Goal: Find specific page/section: Find specific page/section

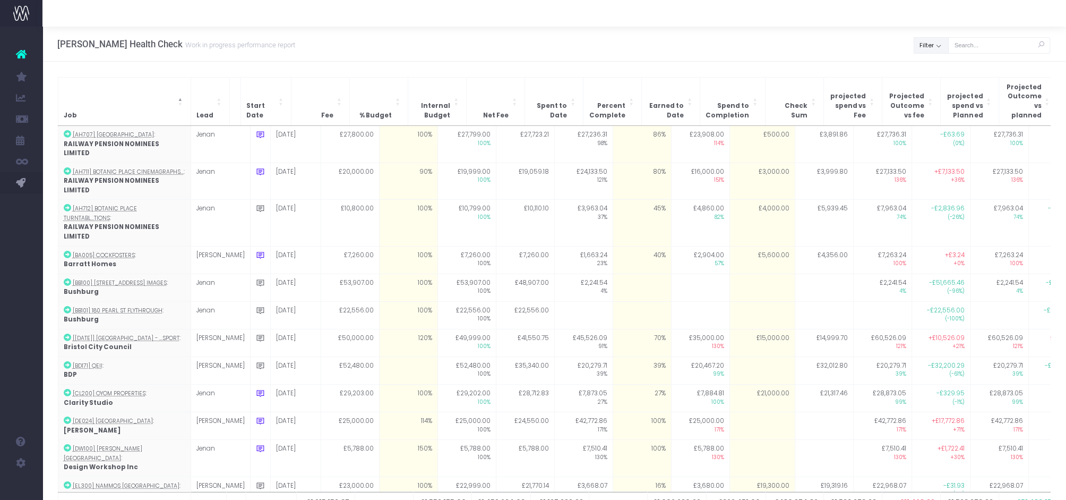
click at [929, 46] on button "Filter" at bounding box center [931, 45] width 35 height 16
click at [931, 63] on div "All" at bounding box center [961, 71] width 94 height 19
drag, startPoint x: 935, startPoint y: 71, endPoint x: 933, endPoint y: 85, distance: 13.9
click at [934, 71] on span at bounding box center [929, 69] width 10 height 10
click at [940, 71] on input "All" at bounding box center [943, 67] width 7 height 7
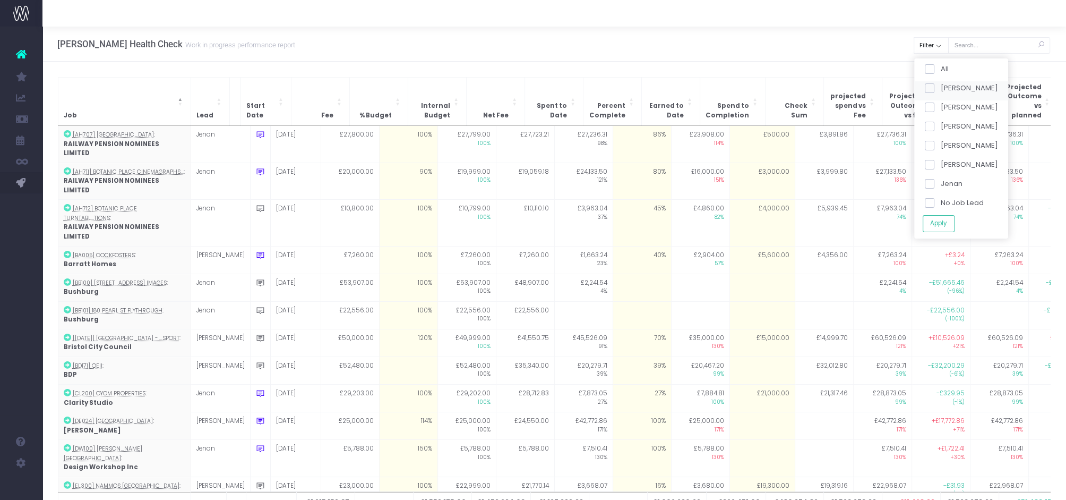
checkbox input "false"
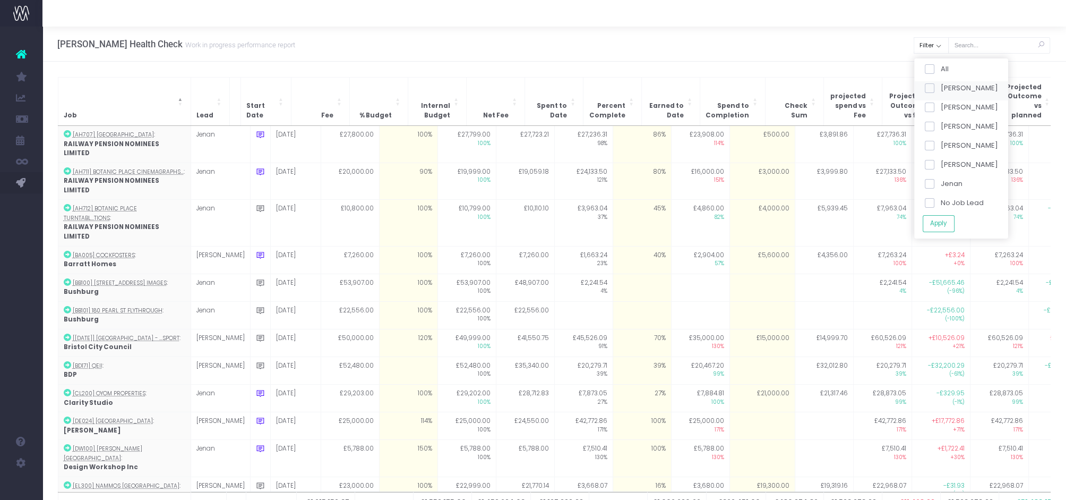
checkbox input "false"
drag, startPoint x: 928, startPoint y: 126, endPoint x: 934, endPoint y: 145, distance: 20.0
click at [929, 127] on span at bounding box center [929, 127] width 10 height 10
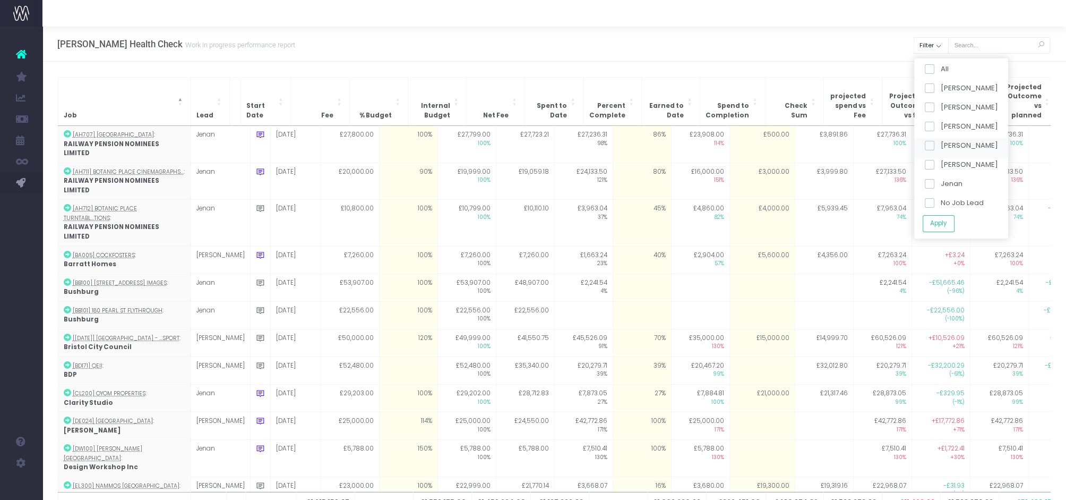
click at [940, 127] on input "[PERSON_NAME]" at bounding box center [943, 124] width 7 height 7
checkbox input "true"
click at [944, 220] on button "Apply" at bounding box center [938, 224] width 32 height 18
